Goal: Information Seeking & Learning: Learn about a topic

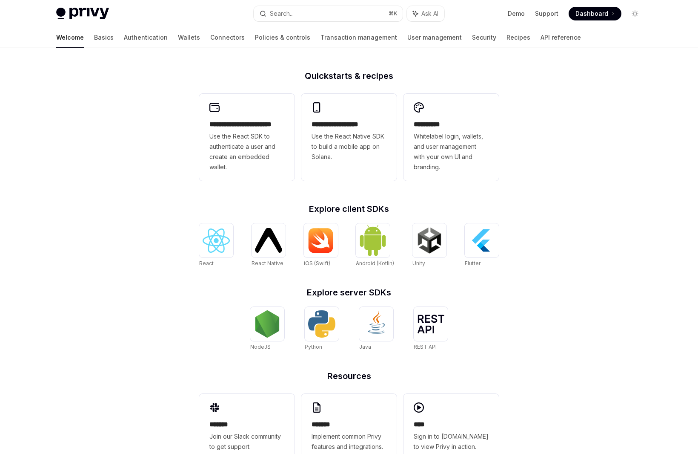
scroll to position [224, 0]
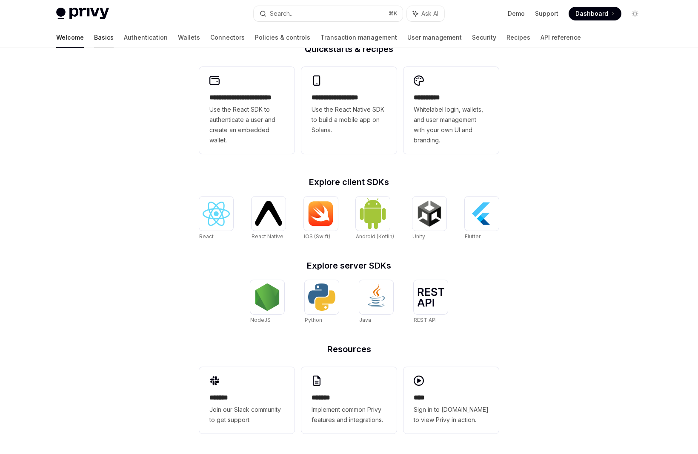
click at [94, 35] on link "Basics" at bounding box center [104, 37] width 20 height 20
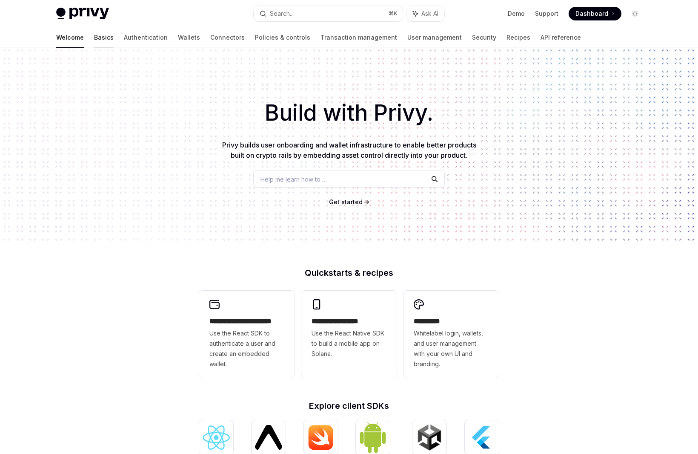
click at [94, 36] on link "Basics" at bounding box center [104, 37] width 20 height 20
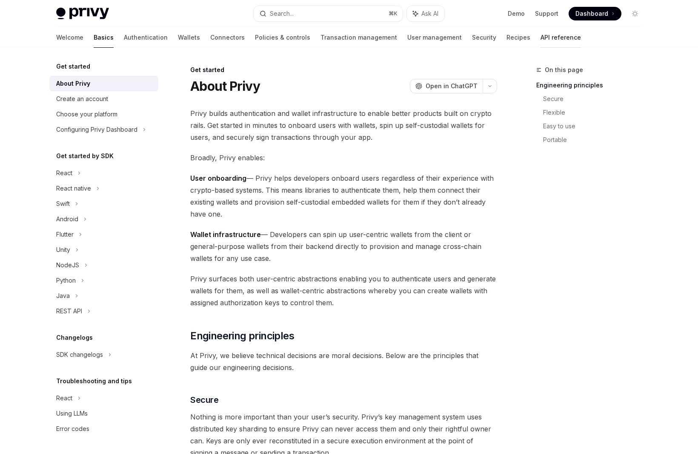
click at [541, 42] on link "API reference" at bounding box center [561, 37] width 40 height 20
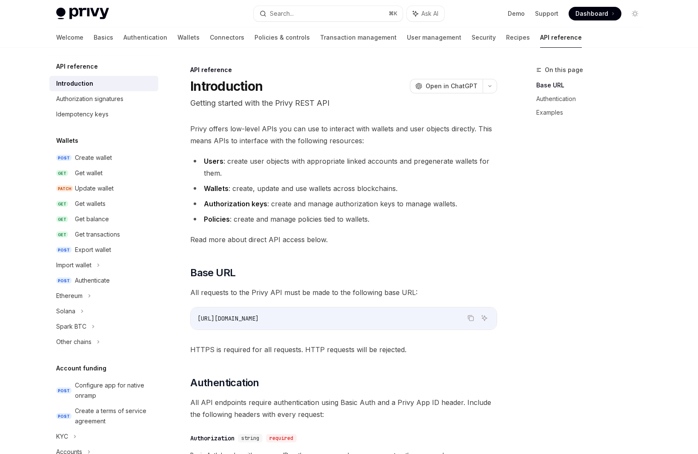
scroll to position [8, 0]
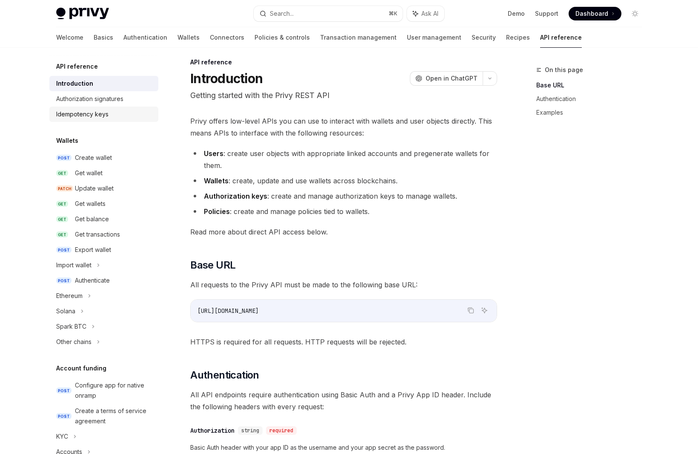
click at [103, 112] on div "Idempotency keys" at bounding box center [82, 114] width 52 height 10
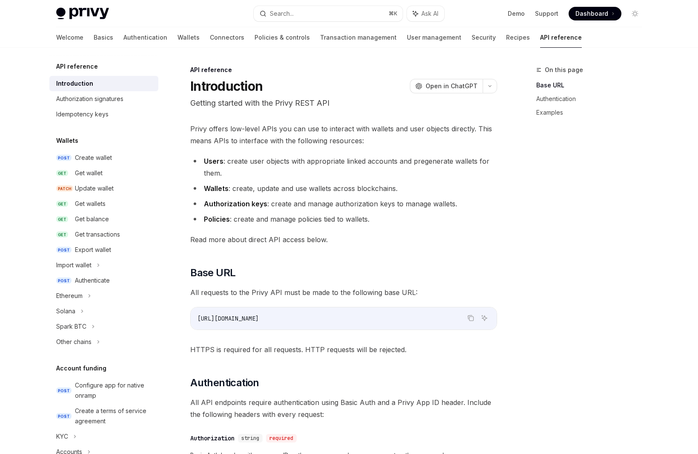
type textarea "*"
